Goal: Information Seeking & Learning: Learn about a topic

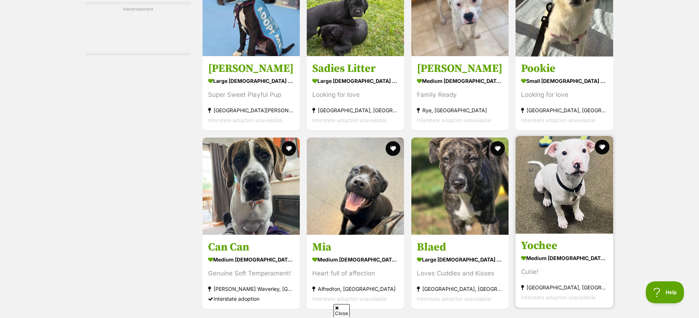
scroll to position [1505, 0]
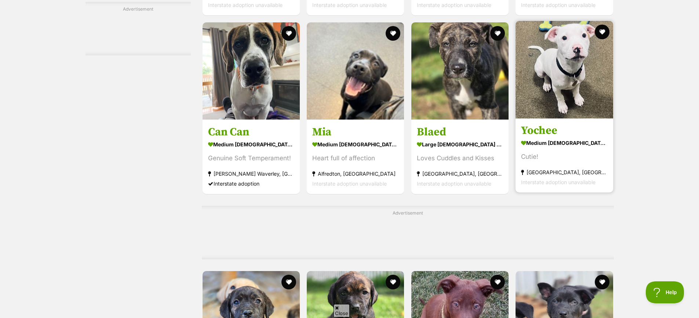
click at [558, 130] on h3 "Yochee" at bounding box center [564, 131] width 87 height 14
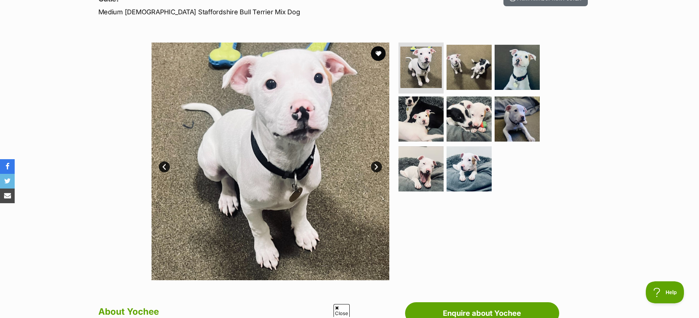
click at [376, 165] on link "Next" at bounding box center [376, 167] width 11 height 11
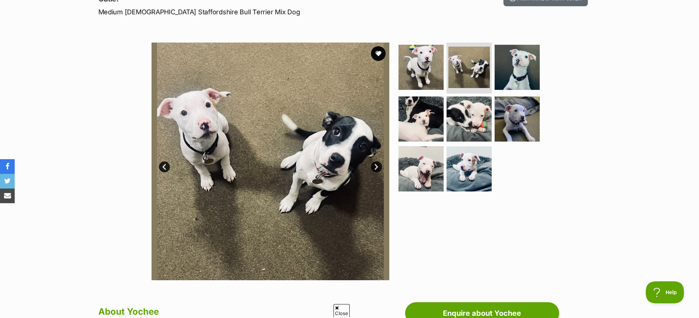
click at [376, 165] on link "Next" at bounding box center [376, 167] width 11 height 11
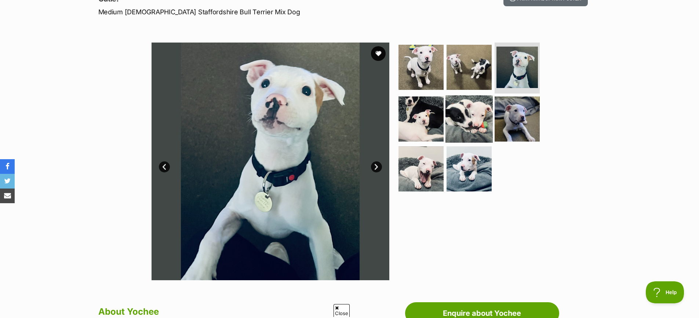
click at [455, 123] on img at bounding box center [469, 118] width 47 height 47
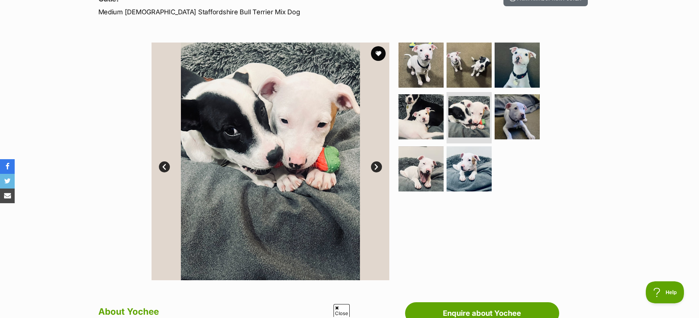
click at [378, 167] on link "Next" at bounding box center [376, 167] width 11 height 11
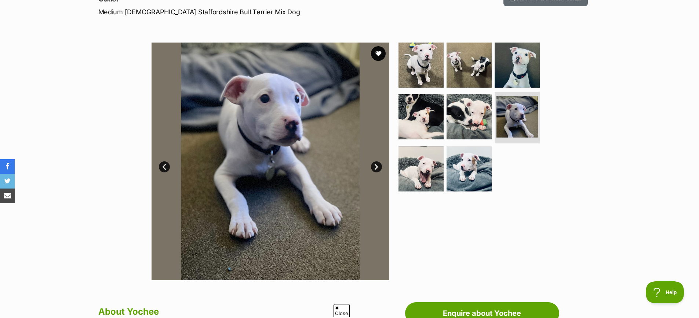
click at [373, 166] on link "Next" at bounding box center [376, 167] width 11 height 11
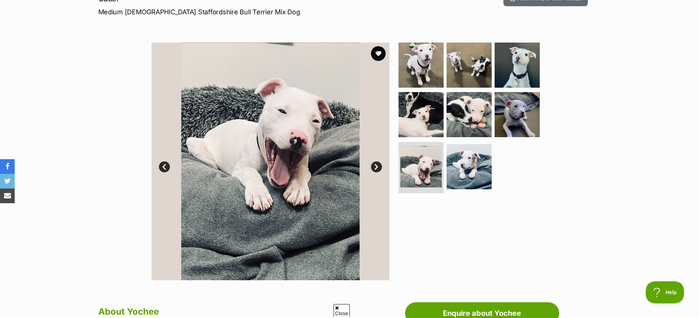
click at [376, 166] on link "Next" at bounding box center [376, 167] width 11 height 11
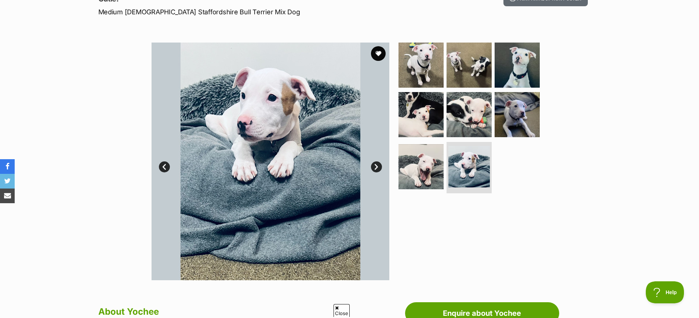
click at [376, 166] on link "Next" at bounding box center [376, 167] width 11 height 11
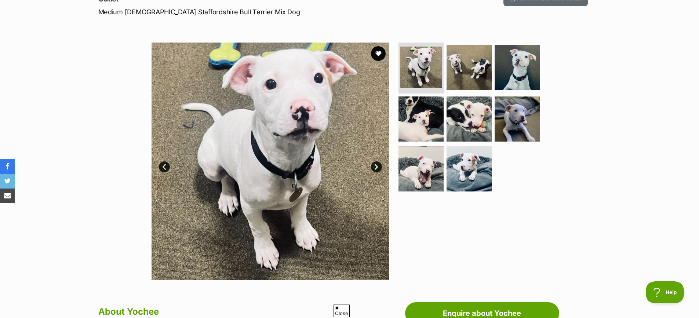
click at [376, 166] on link "Next" at bounding box center [376, 167] width 11 height 11
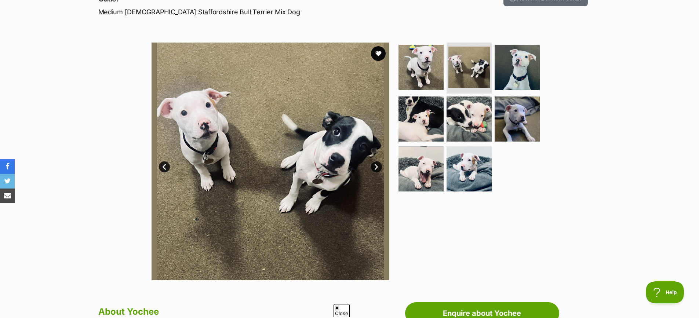
click at [556, 199] on section "Available 2 of 8 images 2 of 8 images 2 of 8 images 2 of 8 images 2 of 8 images…" at bounding box center [350, 156] width 419 height 249
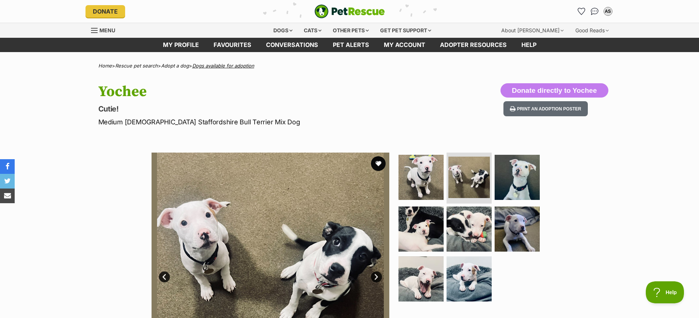
click at [217, 66] on link "Dogs available for adoption" at bounding box center [223, 66] width 62 height 6
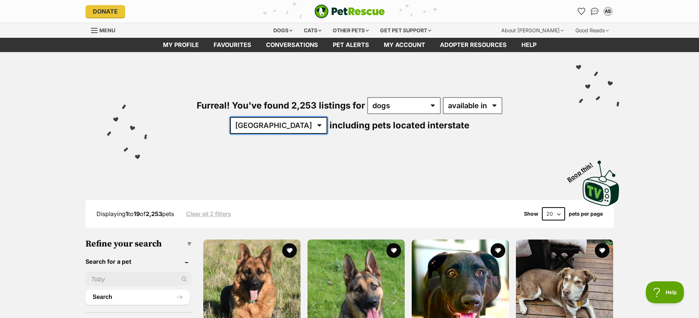
click at [328, 117] on select "Australia ACT NSW NT QLD SA TAS VIC WA" at bounding box center [278, 125] width 97 height 17
select select "VIC"
click at [328, 117] on select "Australia ACT NSW NT QLD SA TAS VIC WA" at bounding box center [278, 125] width 97 height 17
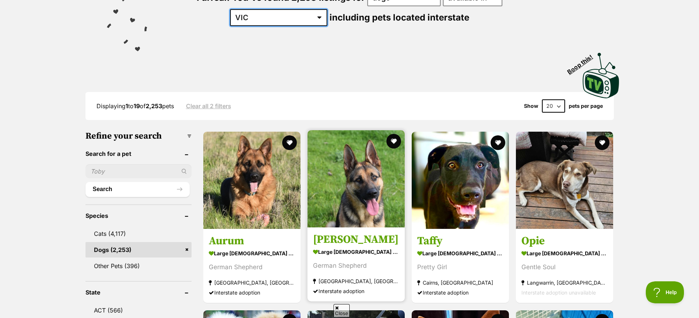
scroll to position [110, 0]
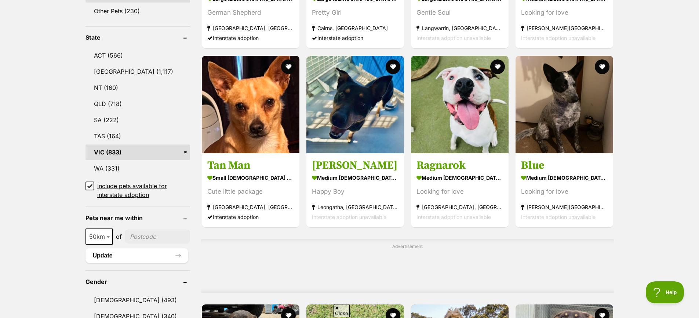
scroll to position [367, 0]
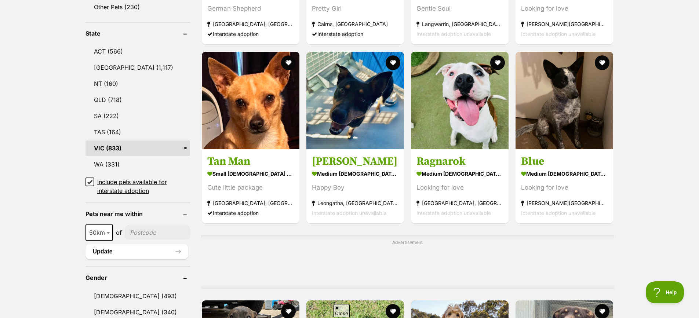
click at [90, 171] on ul "ACT (566) [GEOGRAPHIC_DATA] (1,117) NT (160) QLD (718) SA (222) TAS (164) [GEOG…" at bounding box center [138, 116] width 105 height 159
click at [90, 180] on icon at bounding box center [89, 182] width 5 height 5
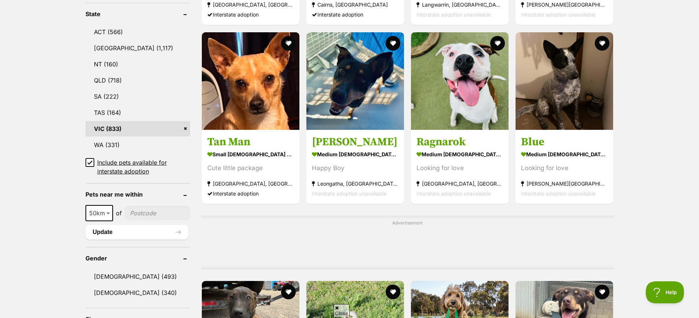
scroll to position [446, 0]
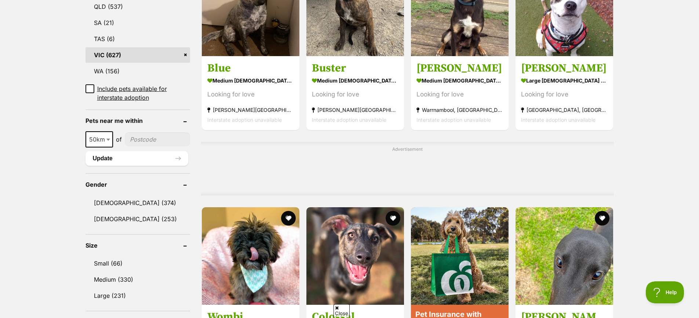
click at [101, 143] on span "50km" at bounding box center [99, 139] width 26 height 10
select select "100"
click at [140, 141] on input"] "postcode" at bounding box center [158, 140] width 63 height 14
type input"] "3029"
click at [144, 156] on button "Update" at bounding box center [137, 158] width 103 height 15
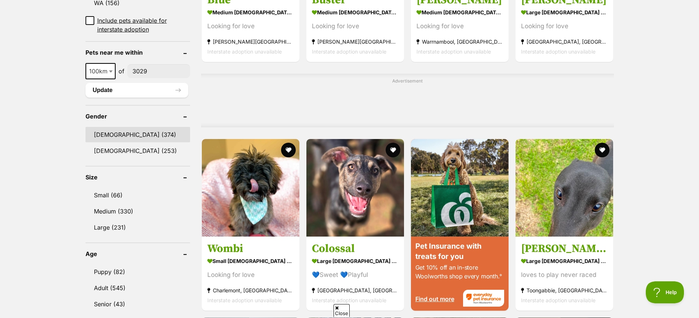
scroll to position [551, 0]
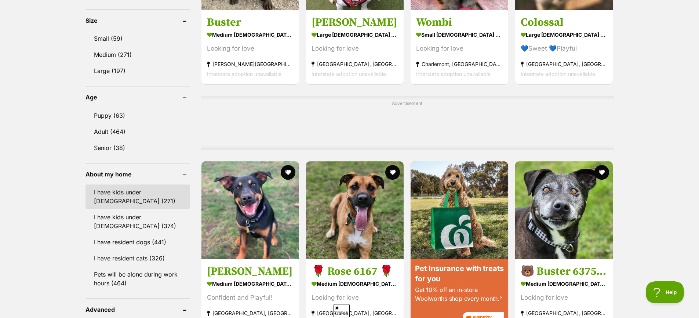
scroll to position [514, 0]
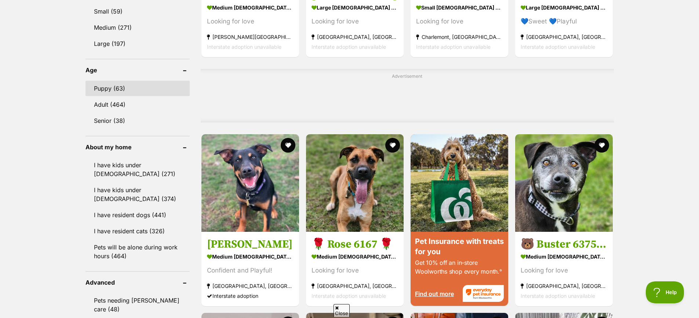
click at [147, 89] on link "Puppy (63)" at bounding box center [138, 88] width 104 height 15
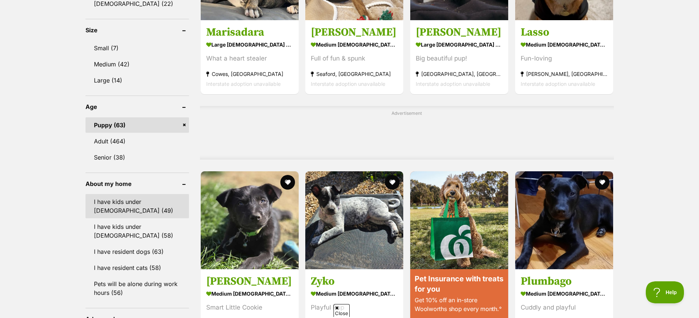
click at [150, 208] on link "I have kids under [DEMOGRAPHIC_DATA] (49)" at bounding box center [138, 206] width 104 height 24
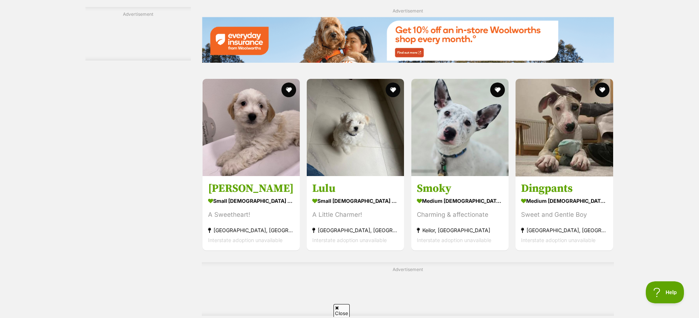
scroll to position [1065, 0]
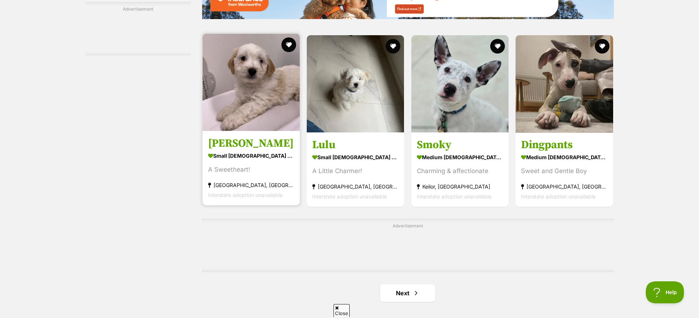
click at [257, 155] on strong "small [DEMOGRAPHIC_DATA] Dog" at bounding box center [251, 156] width 86 height 11
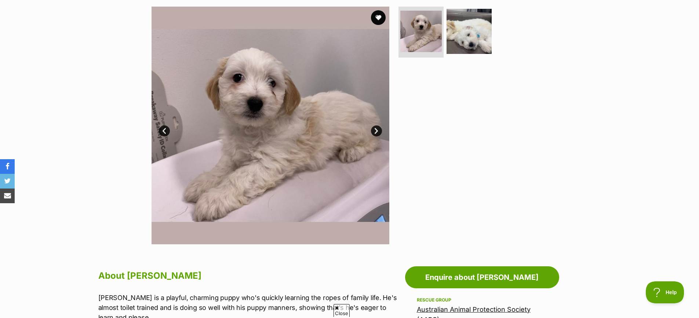
scroll to position [147, 0]
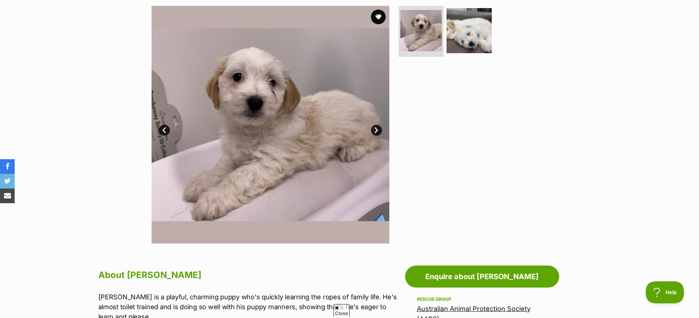
click at [375, 134] on link "Next" at bounding box center [376, 130] width 11 height 11
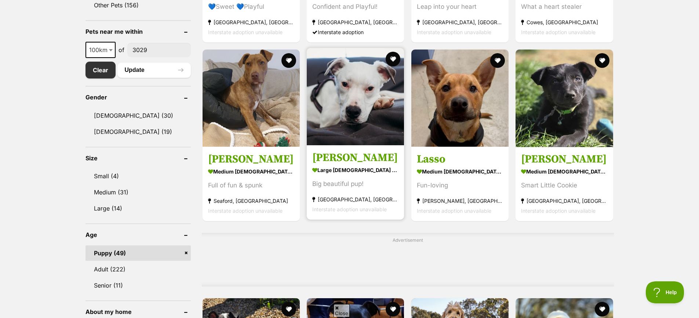
scroll to position [367, 0]
click at [358, 162] on h3 "[PERSON_NAME]" at bounding box center [355, 158] width 86 height 14
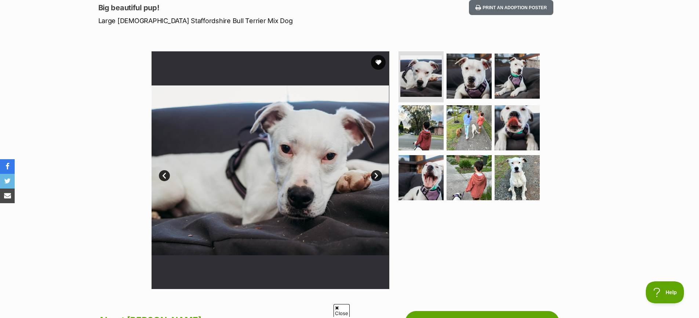
scroll to position [110, 0]
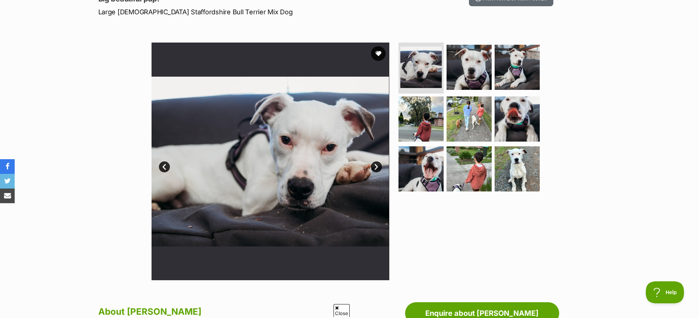
click at [370, 166] on img at bounding box center [271, 162] width 238 height 238
click at [376, 166] on link "Next" at bounding box center [376, 167] width 11 height 11
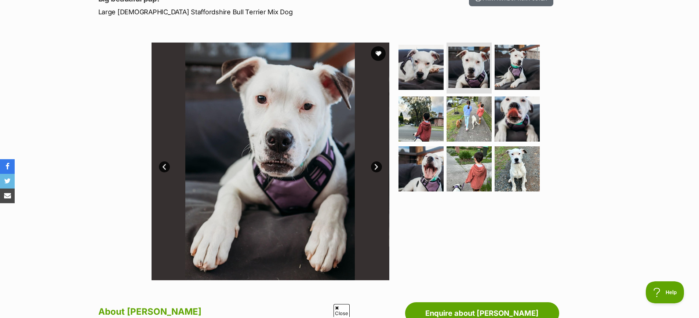
click at [376, 166] on link "Next" at bounding box center [376, 167] width 11 height 11
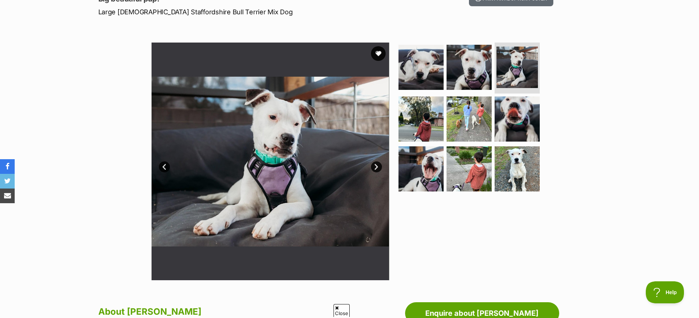
click at [376, 166] on link "Next" at bounding box center [376, 167] width 11 height 11
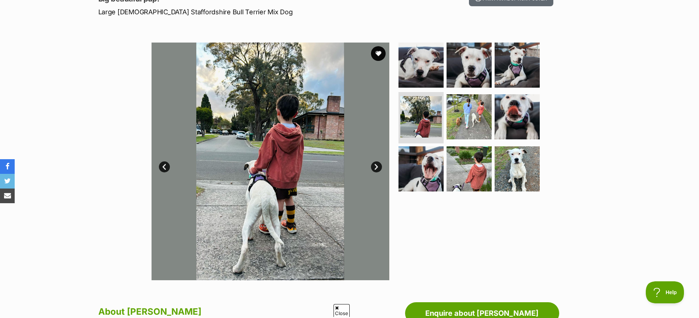
click at [376, 166] on link "Next" at bounding box center [376, 167] width 11 height 11
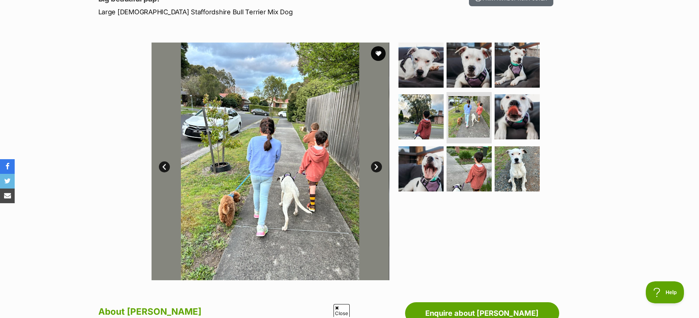
click at [376, 166] on link "Next" at bounding box center [376, 167] width 11 height 11
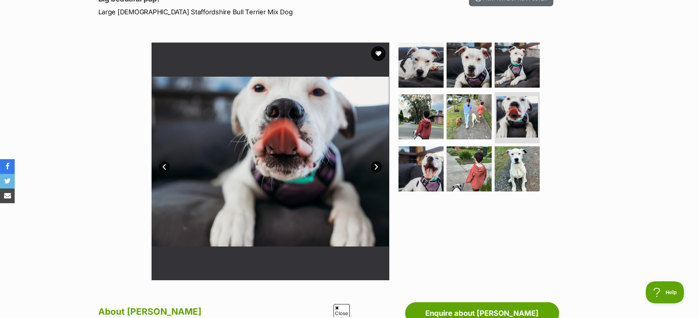
click at [376, 166] on link "Next" at bounding box center [376, 167] width 11 height 11
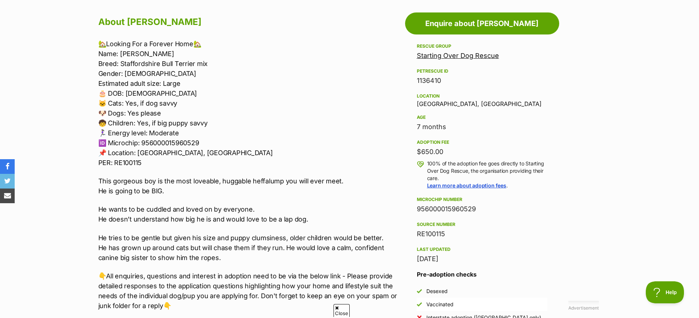
scroll to position [404, 0]
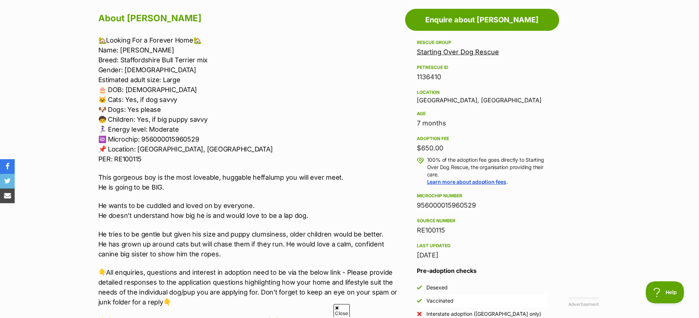
drag, startPoint x: 456, startPoint y: 127, endPoint x: 378, endPoint y: 110, distance: 80.4
click at [378, 110] on div "Advertisement Adoption information I've been adopted! This pet is no longer ava…" at bounding box center [350, 324] width 518 height 646
click at [318, 145] on p "🏡Looking For a Forever Home🏡 Name: Hofstadter Breed: Staffordshire Bull Terrier…" at bounding box center [249, 99] width 303 height 129
click at [181, 144] on p "🏡Looking For a Forever Home🏡 Name: Hofstadter Breed: Staffordshire Bull Terrier…" at bounding box center [249, 99] width 303 height 129
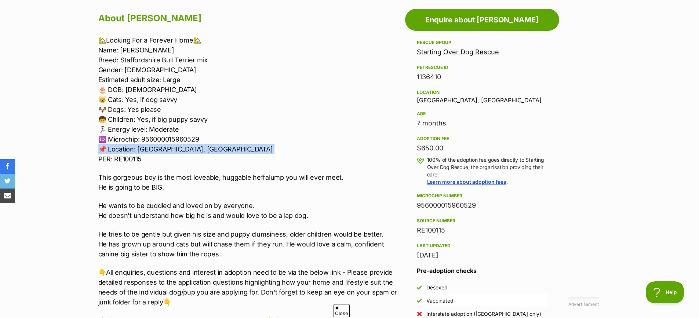
click at [181, 144] on p "🏡Looking For a Forever Home🏡 Name: Hofstadter Breed: Staffordshire Bull Terrier…" at bounding box center [249, 99] width 303 height 129
click at [182, 146] on p "🏡Looking For a Forever Home🏡 Name: Hofstadter Breed: Staffordshire Bull Terrier…" at bounding box center [249, 99] width 303 height 129
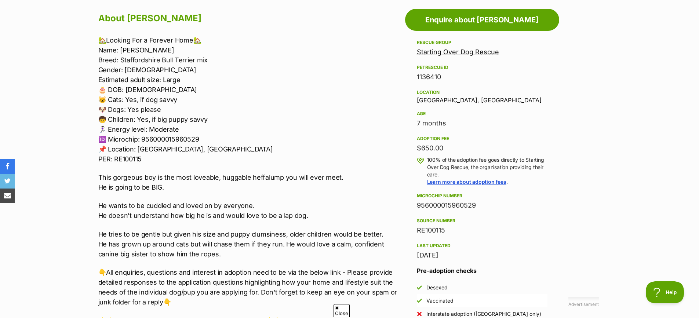
click at [160, 148] on p "🏡Looking For a Forever Home🏡 Name: Hofstadter Breed: Staffordshire Bull Terrier…" at bounding box center [249, 99] width 303 height 129
drag, startPoint x: 141, startPoint y: 149, endPoint x: 213, endPoint y: 151, distance: 72.4
click at [213, 151] on p "🏡Looking For a Forever Home🏡 Name: Hofstadter Breed: Staffordshire Bull Terrier…" at bounding box center [249, 99] width 303 height 129
click at [225, 150] on p "🏡Looking For a Forever Home🏡 Name: Hofstadter Breed: Staffordshire Bull Terrier…" at bounding box center [249, 99] width 303 height 129
click at [208, 149] on p "🏡Looking For a Forever Home🏡 Name: Hofstadter Breed: Staffordshire Bull Terrier…" at bounding box center [249, 99] width 303 height 129
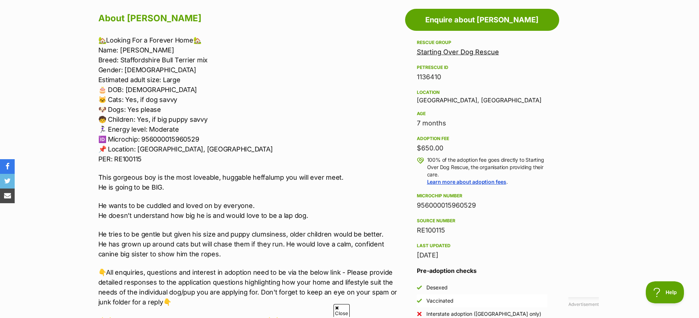
click at [213, 149] on p "🏡Looking For a Forever Home🏡 Name: Hofstadter Breed: Staffordshire Bull Terrier…" at bounding box center [249, 99] width 303 height 129
drag, startPoint x: 213, startPoint y: 149, endPoint x: 148, endPoint y: 150, distance: 64.6
click at [148, 150] on p "🏡Looking For a Forever Home🏡 Name: Hofstadter Breed: Staffordshire Bull Terrier…" at bounding box center [249, 99] width 303 height 129
copy p "angaroo Ground, VIC"
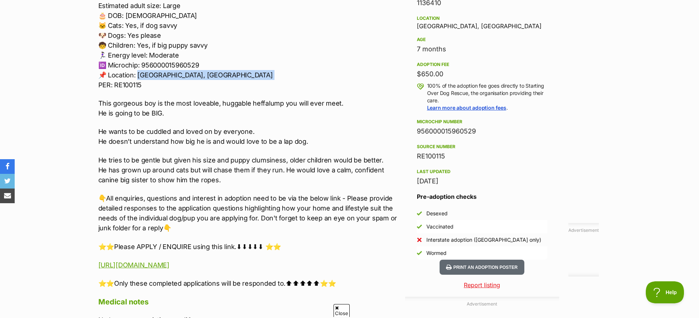
scroll to position [477, 0]
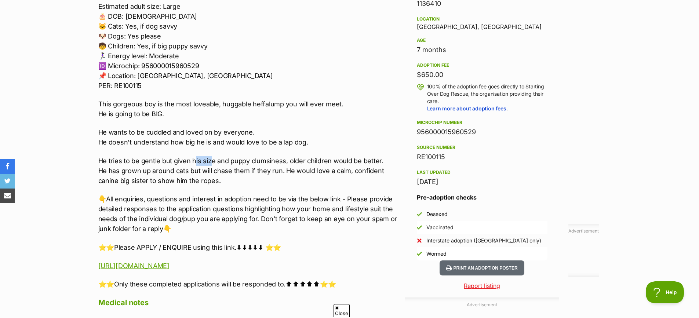
drag, startPoint x: 199, startPoint y: 162, endPoint x: 210, endPoint y: 162, distance: 11.7
click at [210, 162] on p "He tries to be gentle but given his size and puppy clumsiness, older children w…" at bounding box center [249, 171] width 303 height 30
click at [153, 163] on p "He tries to be gentle but given his size and puppy clumsiness, older children w…" at bounding box center [249, 171] width 303 height 30
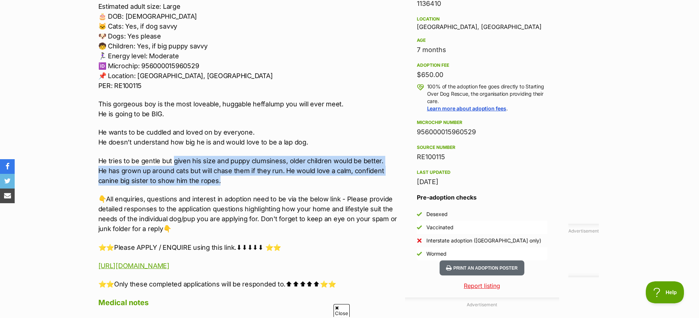
drag, startPoint x: 175, startPoint y: 161, endPoint x: 323, endPoint y: 180, distance: 149.8
click at [323, 180] on p "He tries to be gentle but given his size and puppy clumsiness, older children w…" at bounding box center [249, 171] width 303 height 30
click at [221, 180] on p "He tries to be gentle but given his size and puppy clumsiness, older children w…" at bounding box center [249, 171] width 303 height 30
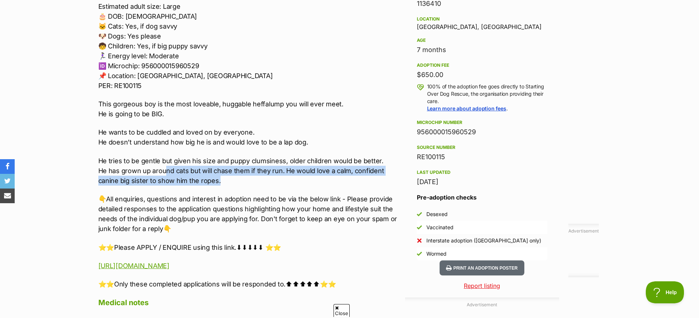
drag, startPoint x: 165, startPoint y: 172, endPoint x: 302, endPoint y: 176, distance: 137.0
click at [301, 176] on p "He tries to be gentle but given his size and puppy clumsiness, older children w…" at bounding box center [249, 171] width 303 height 30
click at [320, 177] on p "He tries to be gentle but given his size and puppy clumsiness, older children w…" at bounding box center [249, 171] width 303 height 30
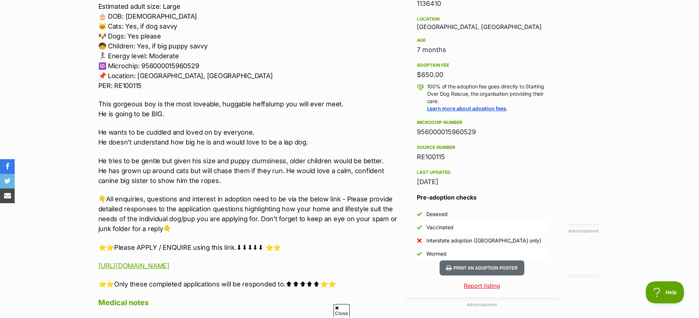
click at [195, 180] on p "He tries to be gentle but given his size and puppy clumsiness, older children w…" at bounding box center [249, 171] width 303 height 30
drag, startPoint x: 221, startPoint y: 102, endPoint x: 247, endPoint y: 105, distance: 26.3
click at [247, 105] on p "This gorgeous boy is the most loveable, huggable heffalump you will ever meet. …" at bounding box center [249, 109] width 303 height 20
click at [177, 118] on p "This gorgeous boy is the most loveable, huggable heffalump you will ever meet. …" at bounding box center [249, 109] width 303 height 20
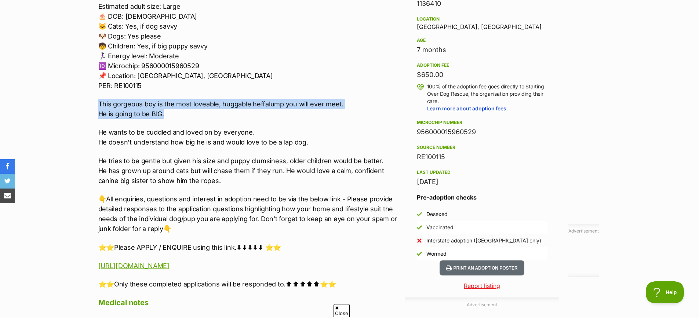
drag, startPoint x: 177, startPoint y: 116, endPoint x: 94, endPoint y: 108, distance: 83.4
click at [94, 108] on div "About Hofstadter 🏡Looking For a Forever Home🏡 Name: Hofstadter Breed: Staffords…" at bounding box center [246, 209] width 311 height 544
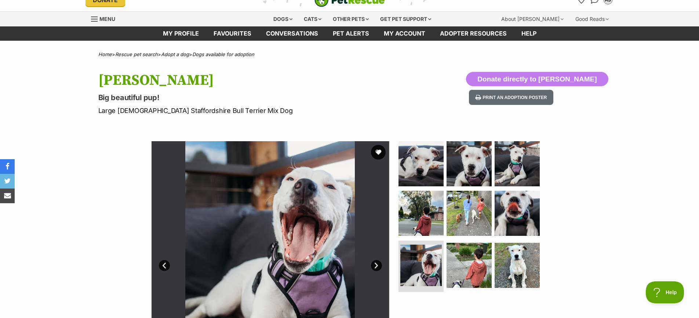
scroll to position [0, 0]
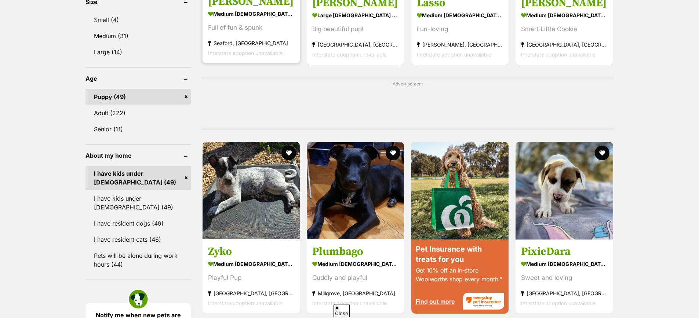
scroll to position [578, 0]
